Goal: Information Seeking & Learning: Learn about a topic

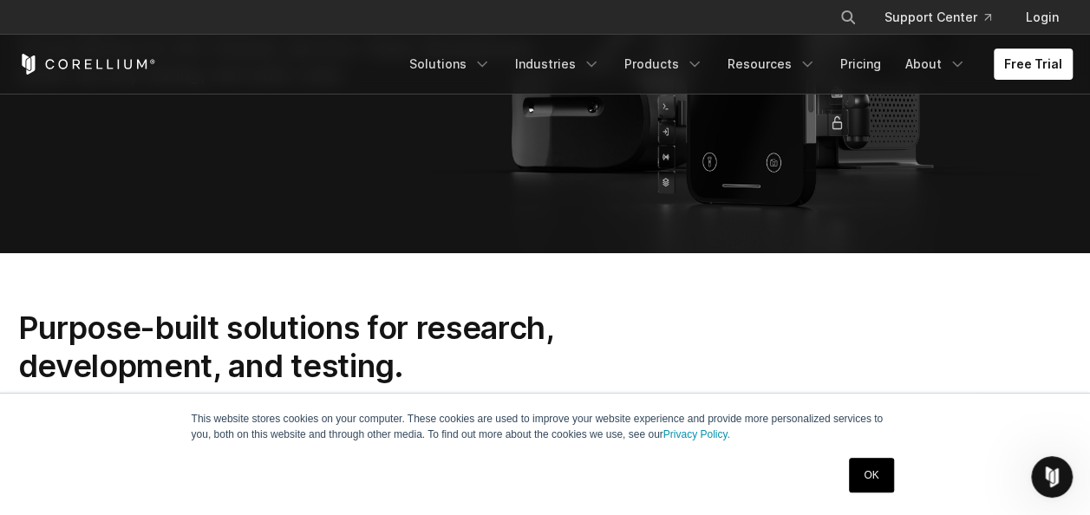
scroll to position [339, 0]
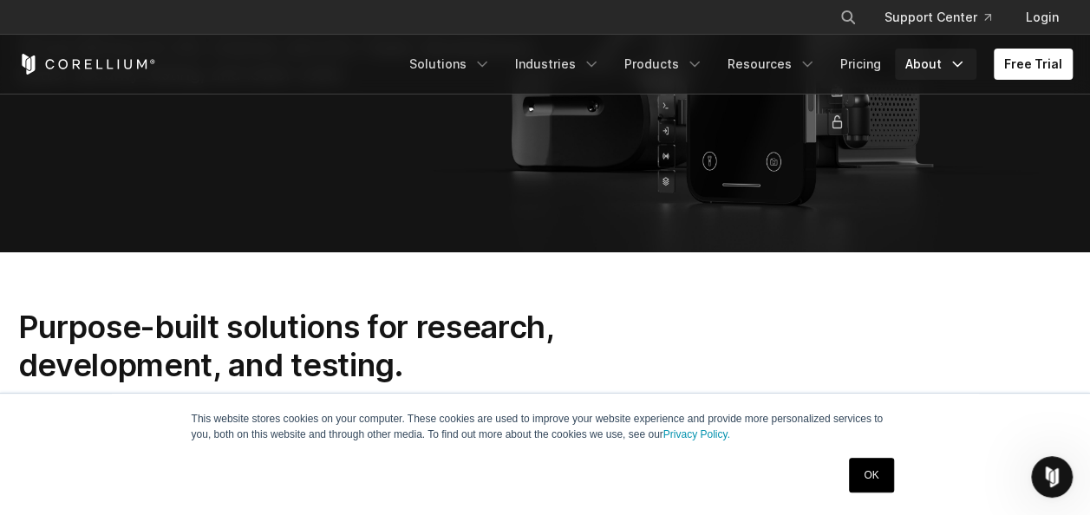
click at [934, 64] on link "About" at bounding box center [936, 64] width 82 height 31
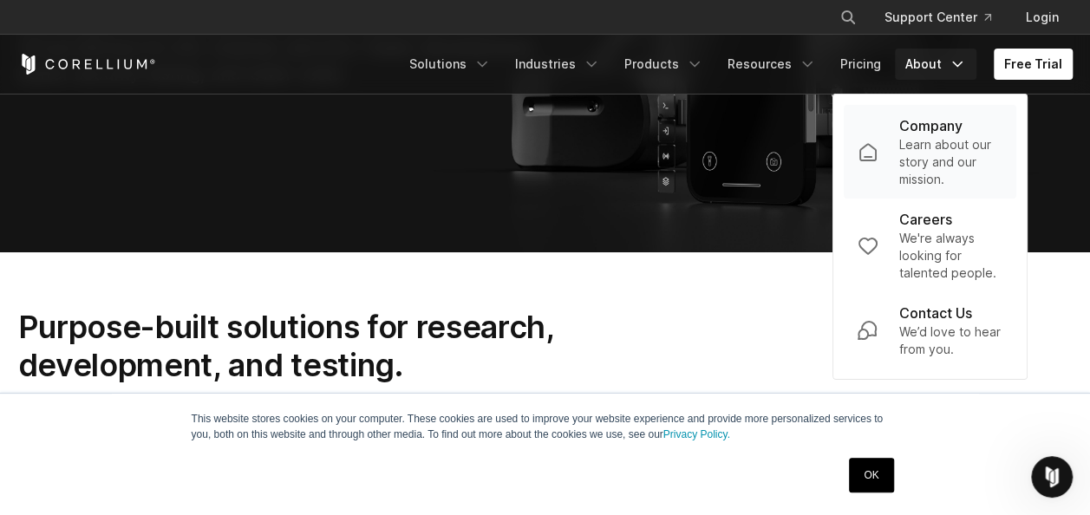
click at [931, 158] on p "Learn about our story and our mission." at bounding box center [950, 162] width 104 height 52
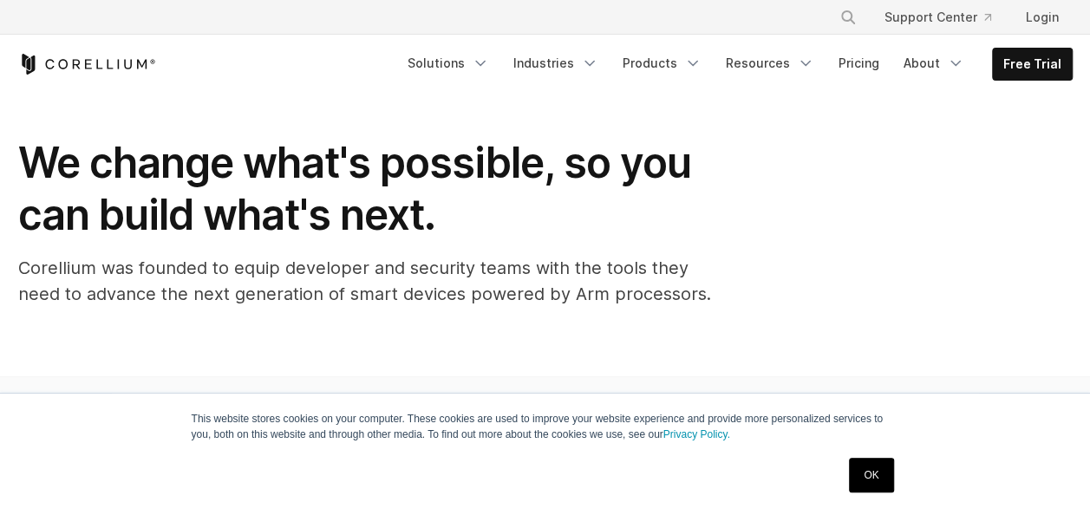
scroll to position [41, 0]
click at [694, 61] on icon "Navigation Menu" at bounding box center [692, 63] width 17 height 17
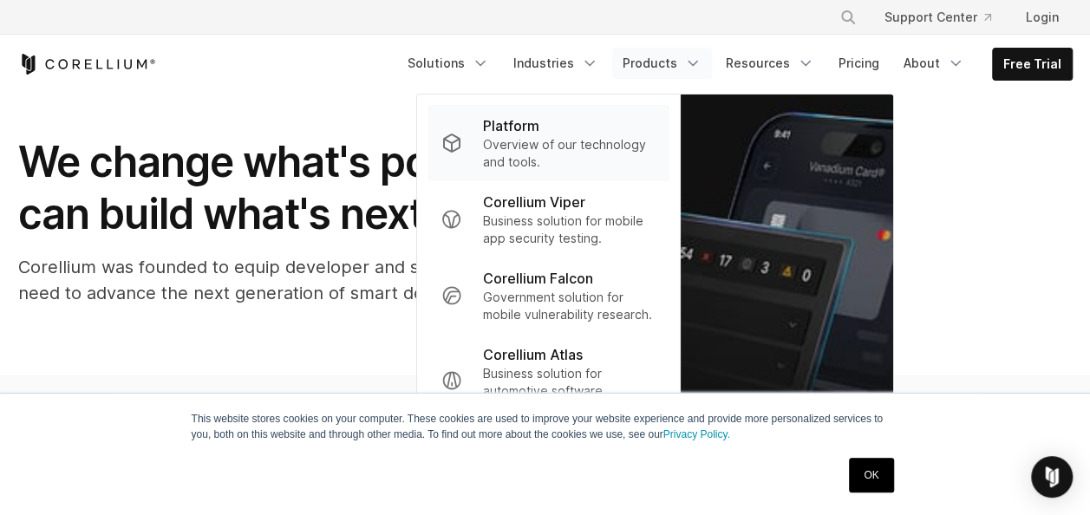
click at [571, 154] on p "Overview of our technology and tools." at bounding box center [568, 153] width 173 height 35
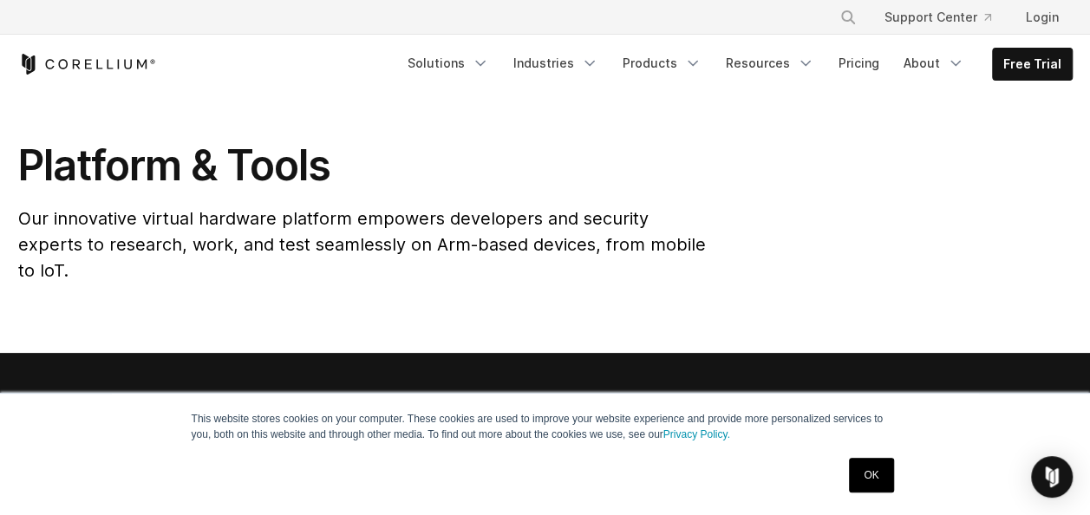
scroll to position [43, 0]
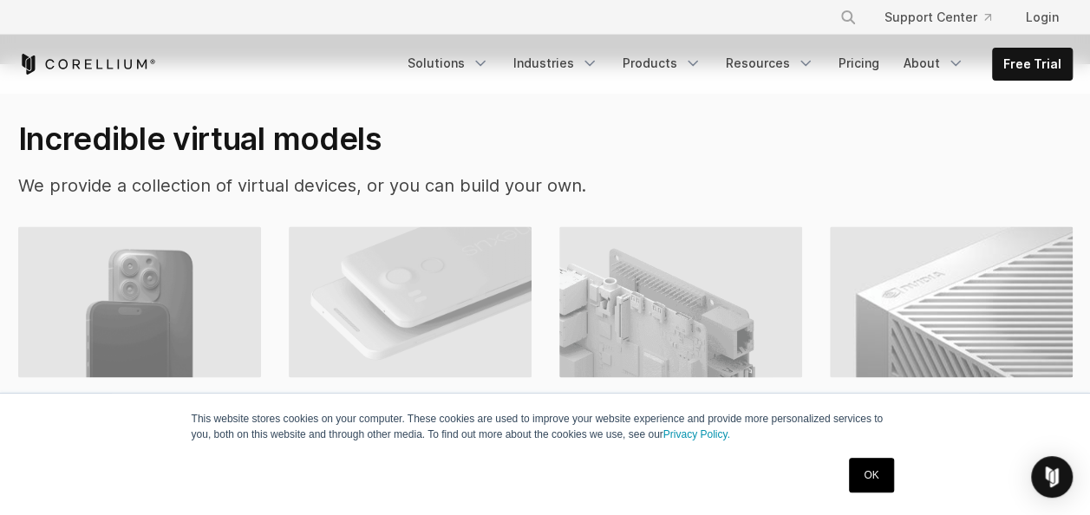
scroll to position [1160, 0]
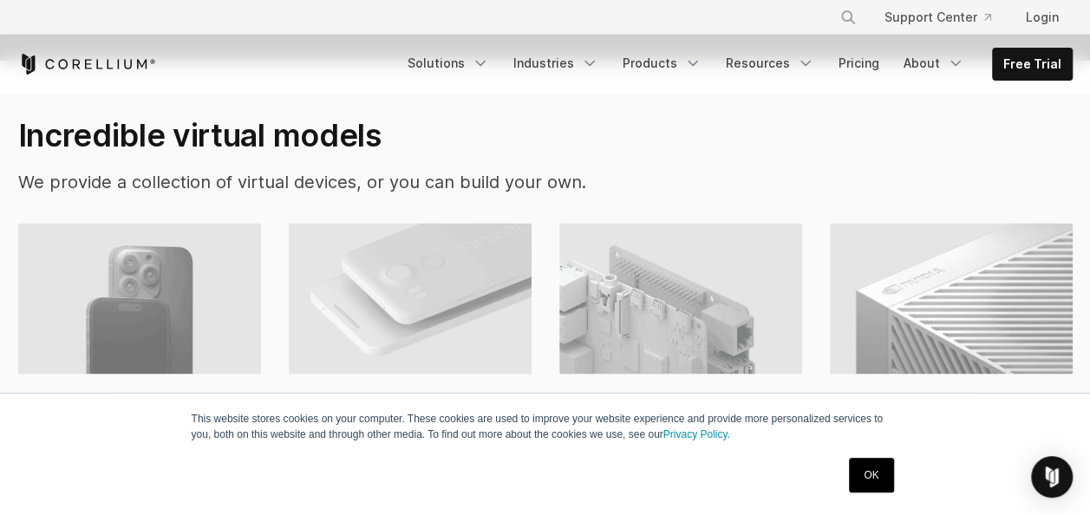
click at [541, 224] on div "iOS Testing Tools Our iOS devices can be spun up jailbroken or non-jailbroken t…" at bounding box center [559, 381] width 1082 height 316
click at [545, 223] on div "iOS Testing Tools Our iOS devices can be spun up jailbroken or non-jailbroken t…" at bounding box center [559, 381] width 1082 height 316
